Goal: Check status

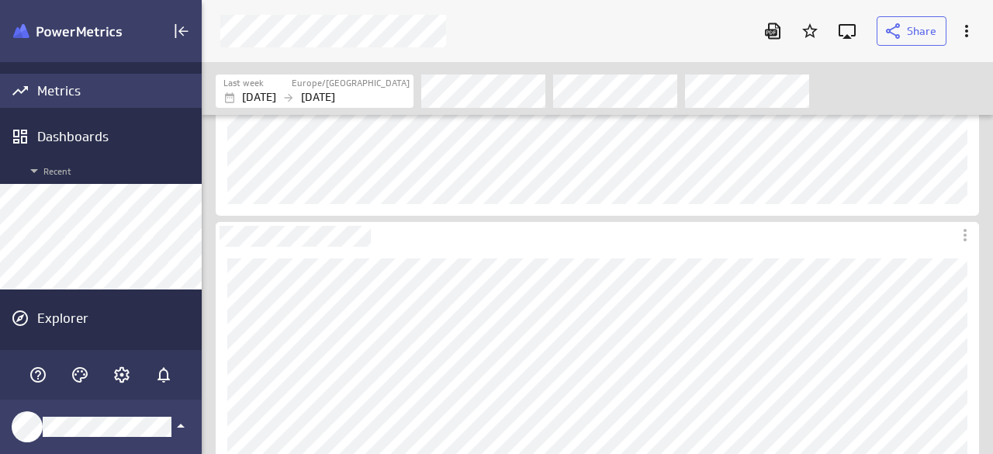
scroll to position [478, 815]
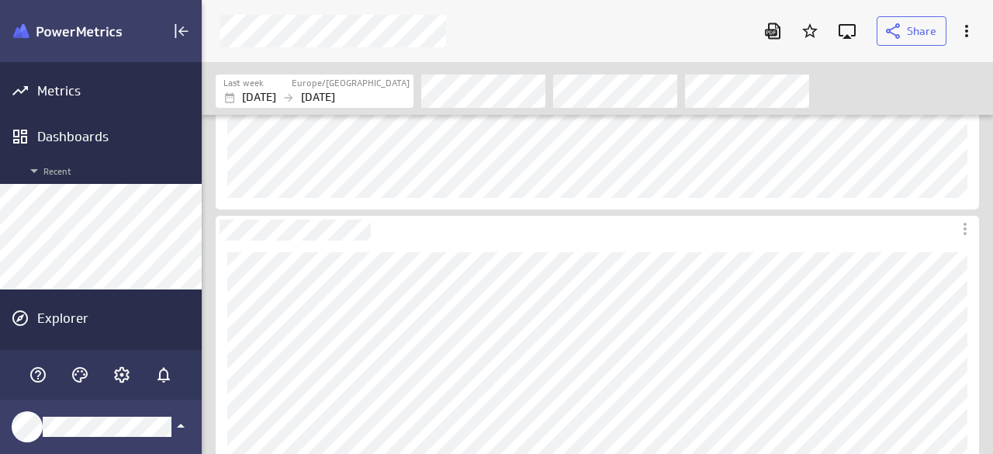
scroll to position [310, 0]
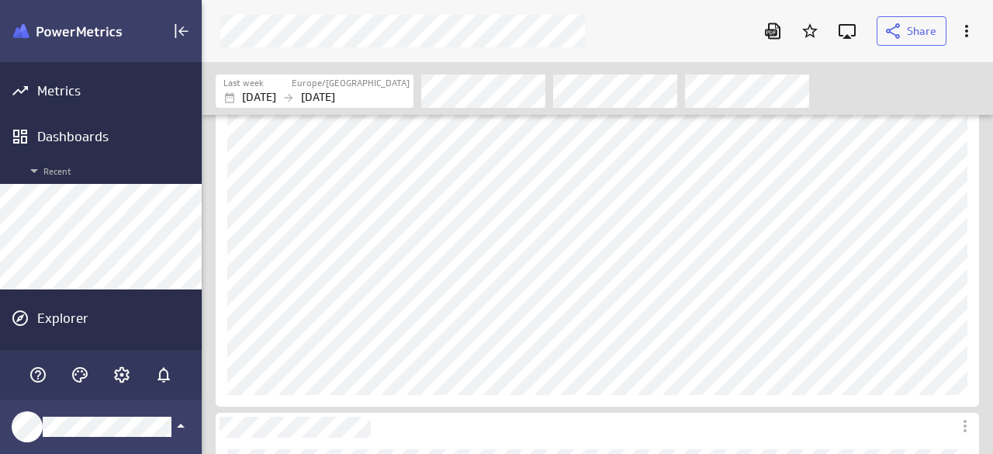
scroll to position [78, 0]
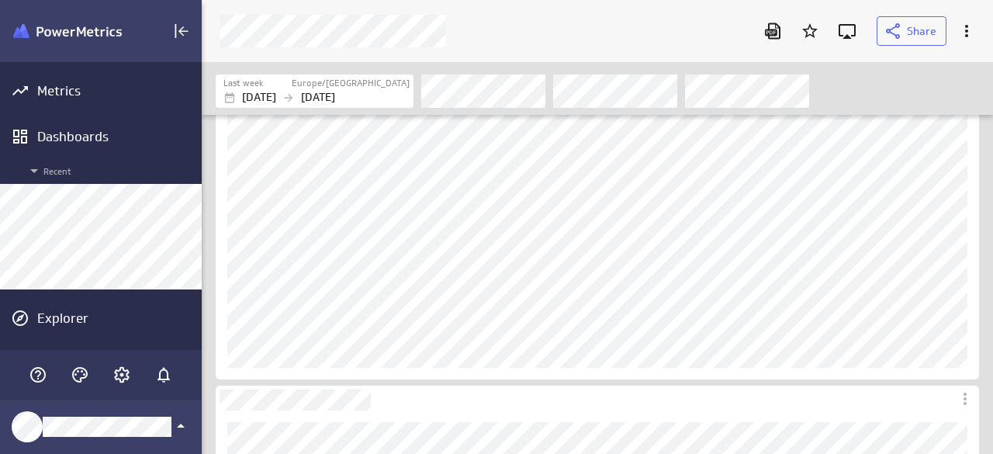
scroll to position [233, 0]
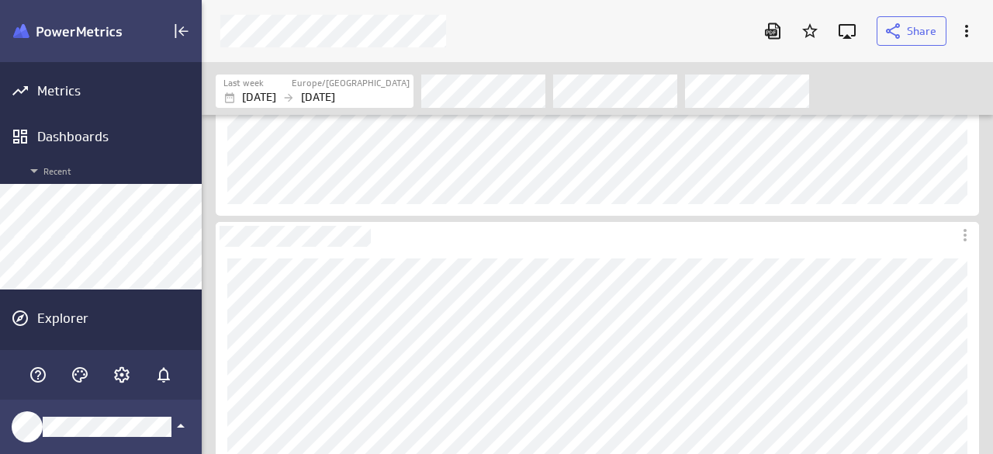
click at [921, 75] on div "Filters" at bounding box center [699, 91] width 557 height 34
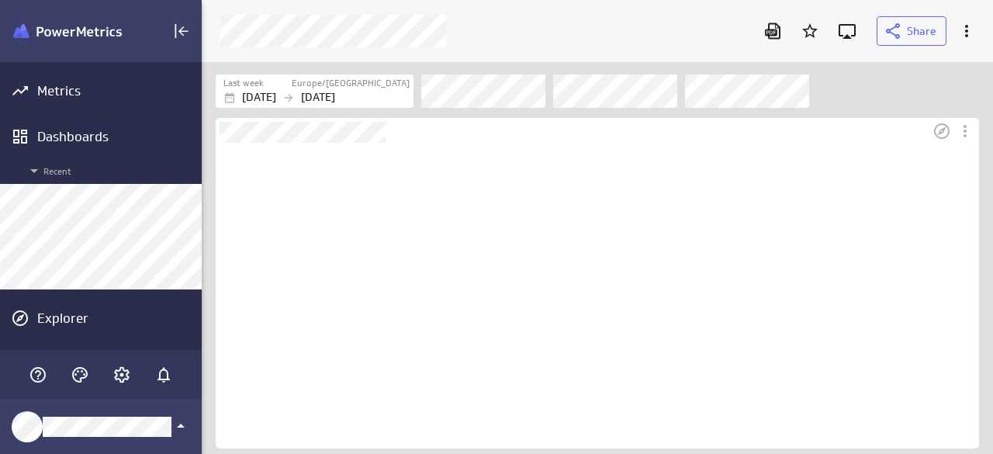
scroll to position [306, 764]
